Goal: Task Accomplishment & Management: Complete application form

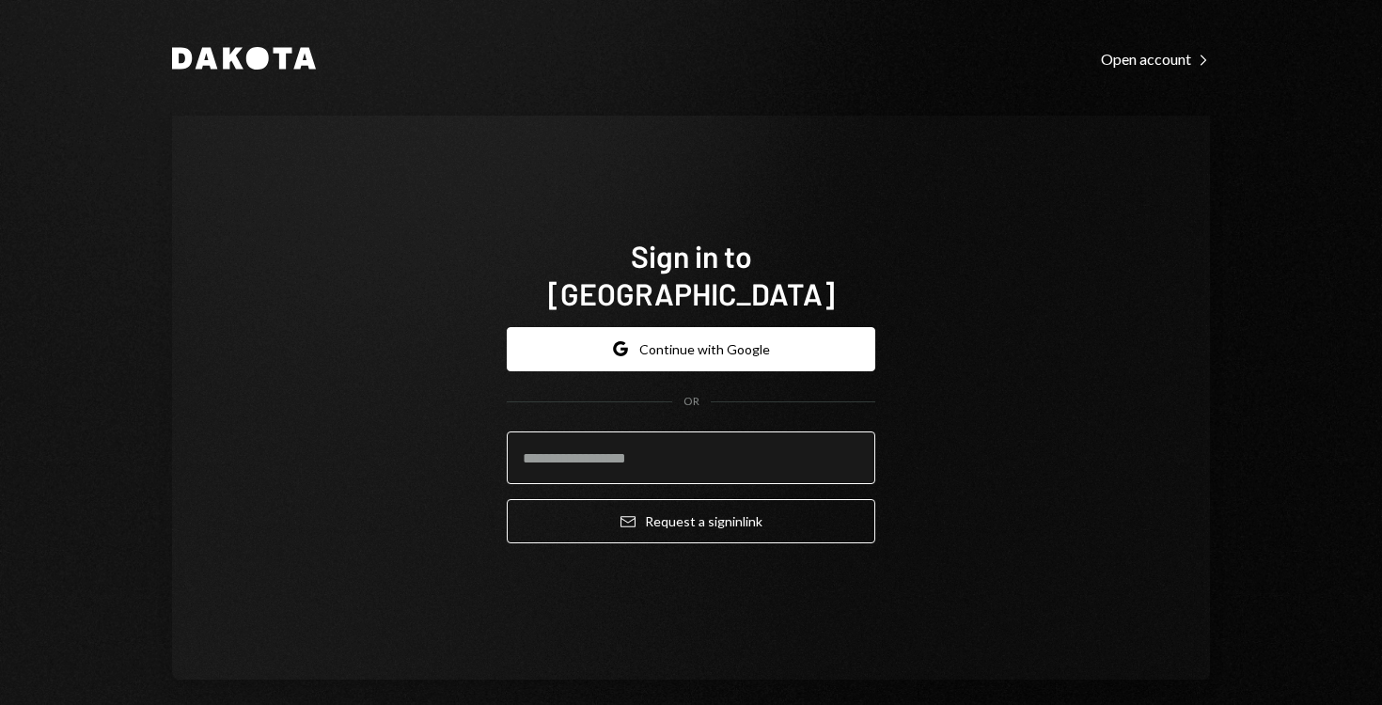
click at [660, 457] on input "email" at bounding box center [691, 458] width 369 height 53
type input "**********"
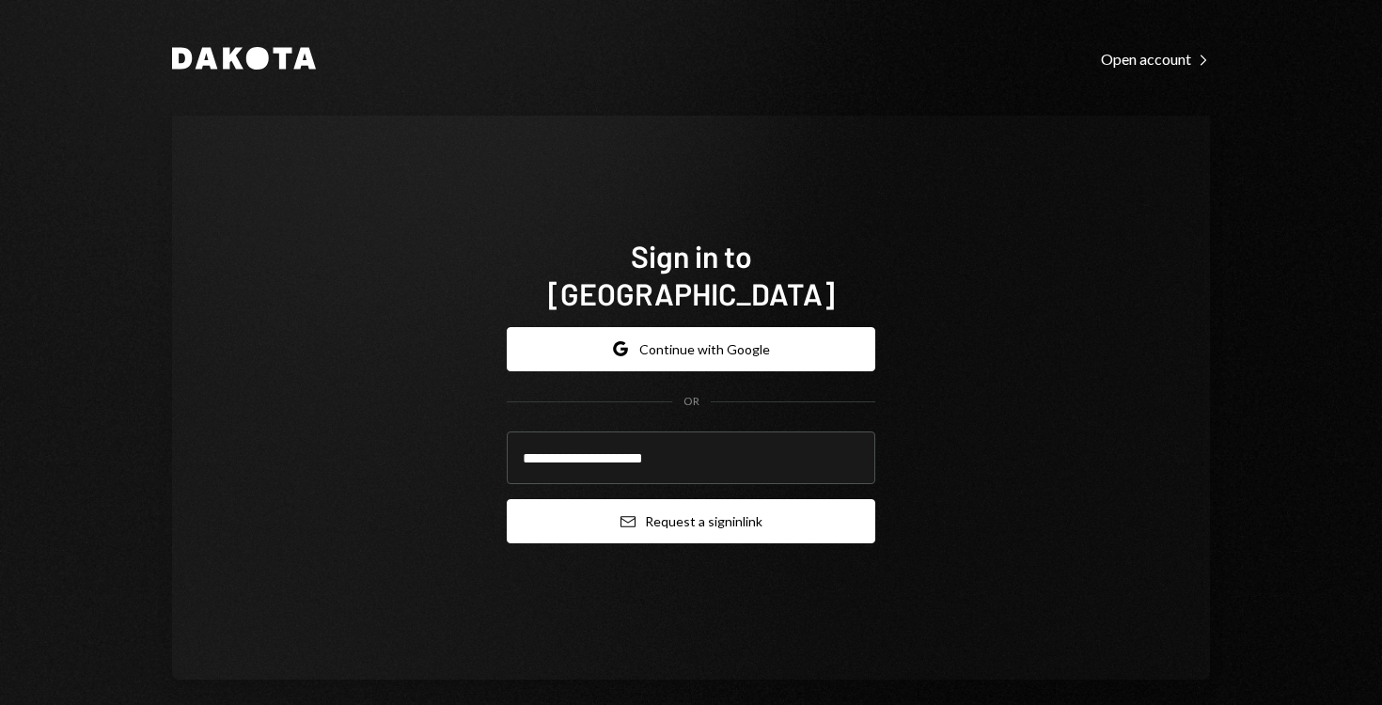
click at [714, 506] on button "Email Request a sign in link" at bounding box center [691, 521] width 369 height 44
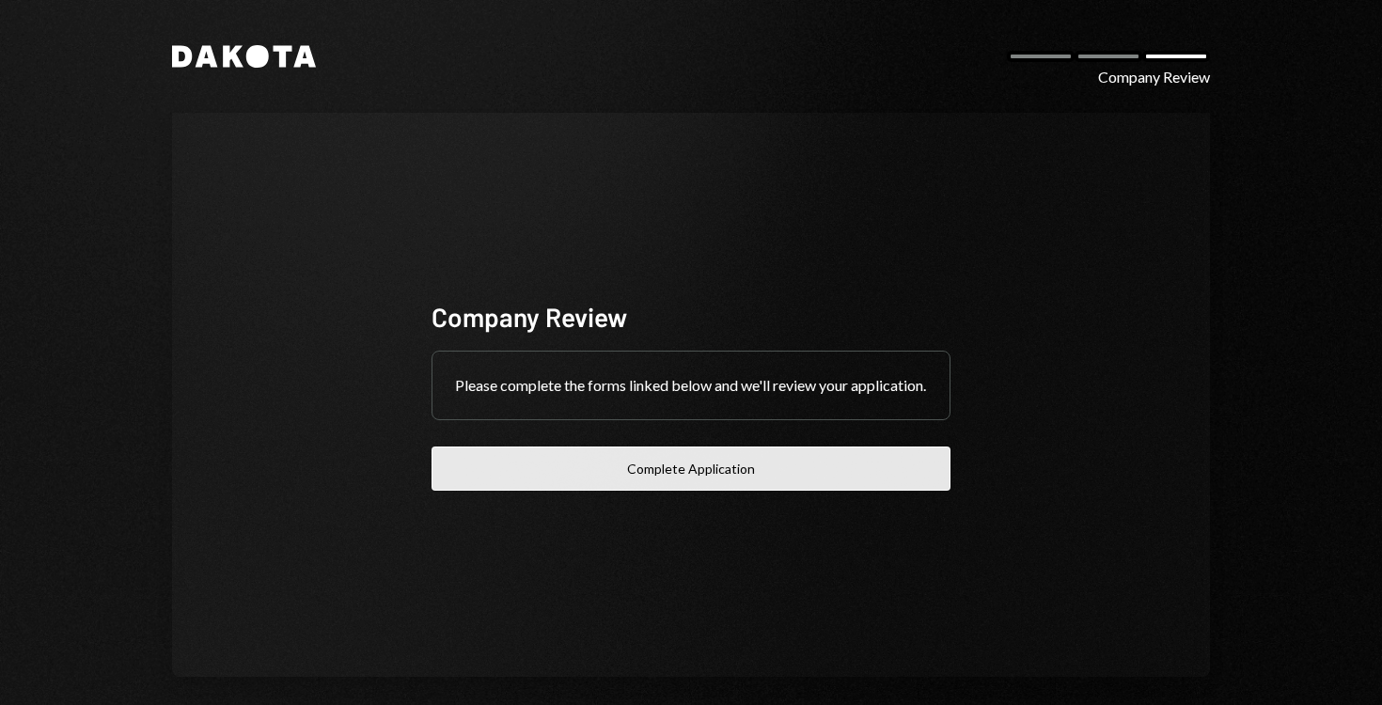
click at [571, 491] on button "Complete Application" at bounding box center [691, 469] width 519 height 44
